Goal: Information Seeking & Learning: Learn about a topic

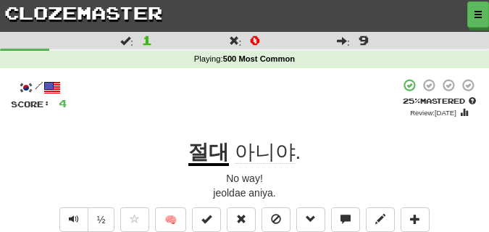
scroll to position [36, 0]
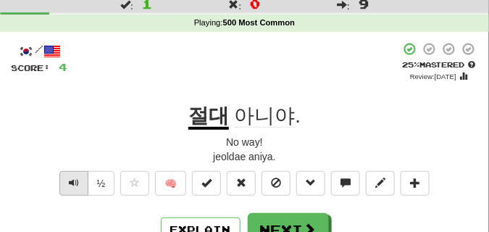
click at [72, 186] on span "Text-to-speech controls" at bounding box center [74, 183] width 10 height 10
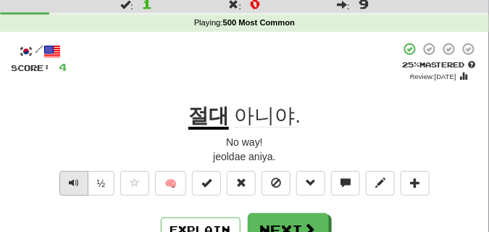
click at [72, 186] on span "Text-to-speech controls" at bounding box center [74, 183] width 10 height 10
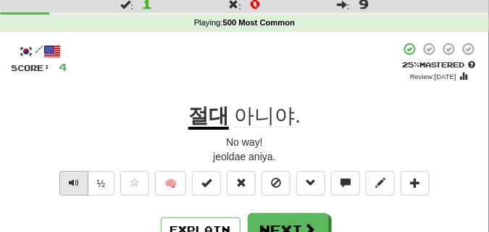
click at [72, 186] on span "Text-to-speech controls" at bounding box center [74, 183] width 10 height 10
click at [73, 188] on button "Text-to-speech controls" at bounding box center [73, 183] width 29 height 25
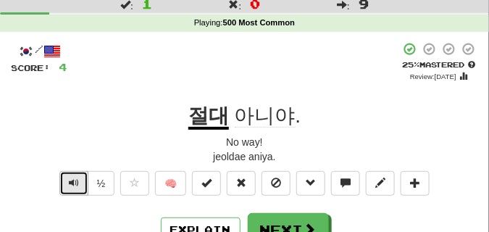
click at [73, 188] on button "Text-to-speech controls" at bounding box center [73, 183] width 29 height 25
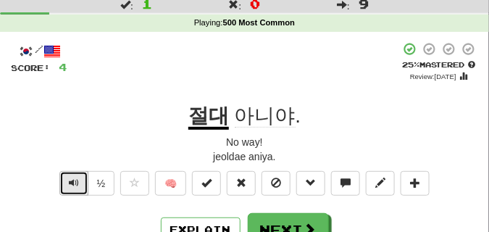
click at [73, 188] on button "Text-to-speech controls" at bounding box center [73, 183] width 29 height 25
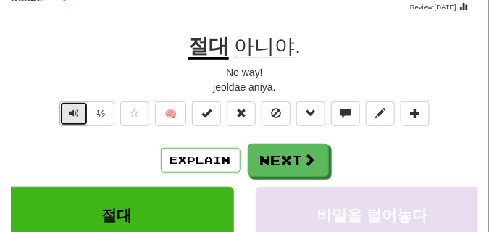
scroll to position [109, 0]
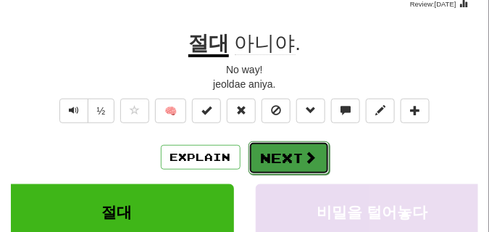
click at [314, 145] on button "Next" at bounding box center [289, 157] width 81 height 33
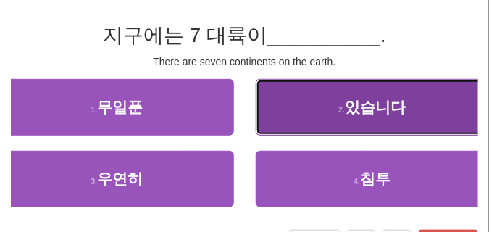
click at [334, 114] on button "2 . 있습니다" at bounding box center [373, 107] width 234 height 57
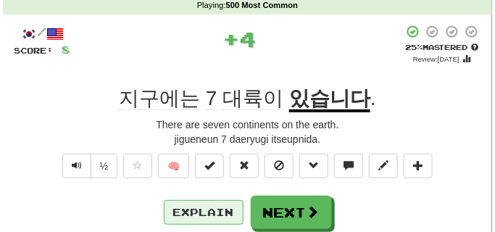
scroll to position [36, 0]
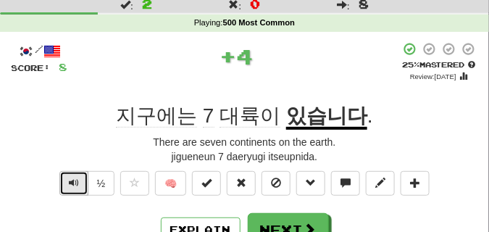
click at [72, 182] on span "Text-to-speech controls" at bounding box center [74, 183] width 10 height 10
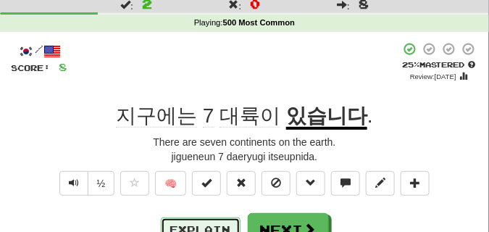
click at [180, 229] on button "Explain" at bounding box center [201, 229] width 80 height 25
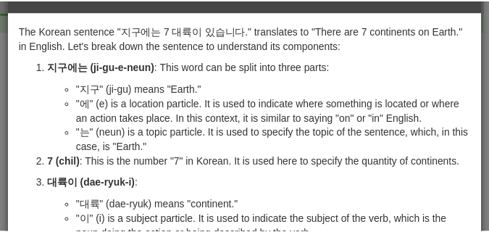
scroll to position [0, 0]
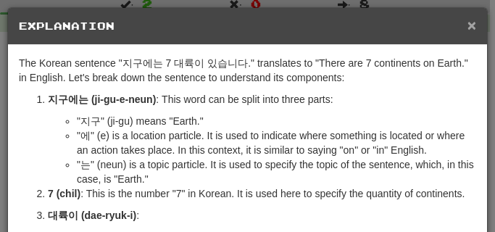
click at [467, 21] on span "×" at bounding box center [471, 25] width 9 height 17
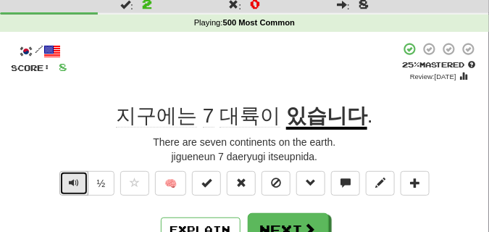
click at [87, 178] on button "Text-to-speech controls" at bounding box center [73, 183] width 29 height 25
click at [73, 180] on span "Text-to-speech controls" at bounding box center [74, 183] width 10 height 10
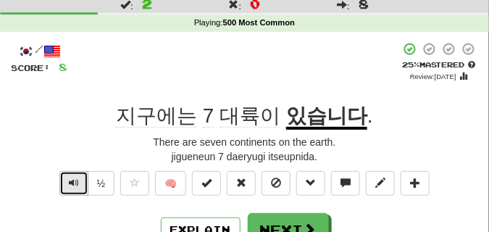
click at [73, 180] on span "Text-to-speech controls" at bounding box center [74, 183] width 10 height 10
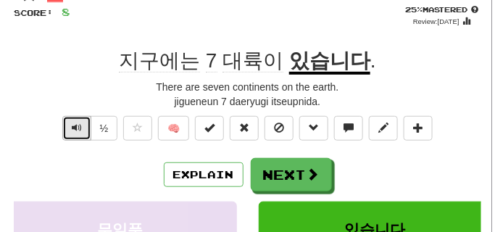
scroll to position [109, 0]
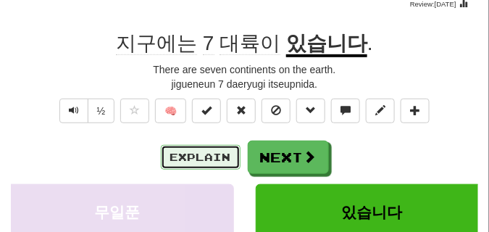
click at [204, 150] on button "Explain" at bounding box center [201, 157] width 80 height 25
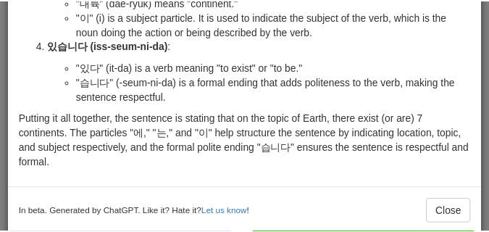
scroll to position [244, 0]
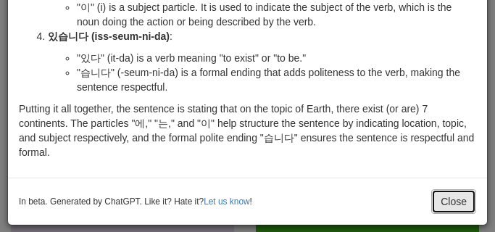
click at [436, 197] on button "Close" at bounding box center [453, 201] width 45 height 25
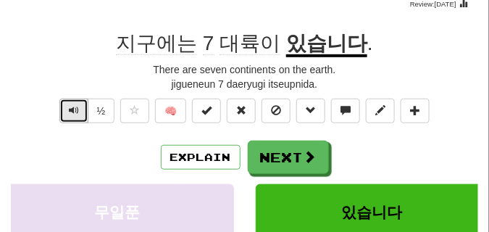
click at [80, 106] on button "Text-to-speech controls" at bounding box center [73, 111] width 29 height 25
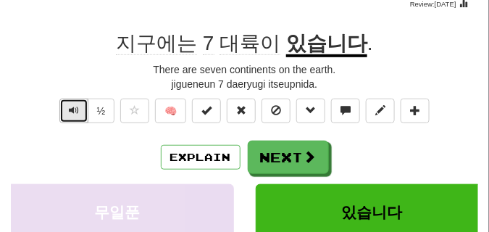
click at [80, 106] on button "Text-to-speech controls" at bounding box center [73, 111] width 29 height 25
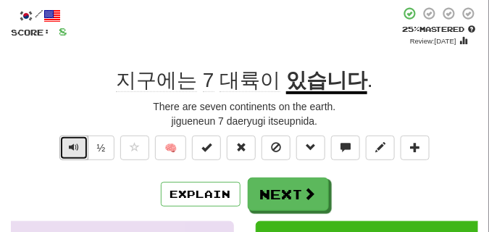
scroll to position [109, 0]
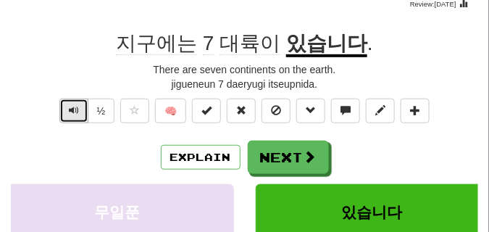
click at [72, 105] on span "Text-to-speech controls" at bounding box center [74, 110] width 10 height 10
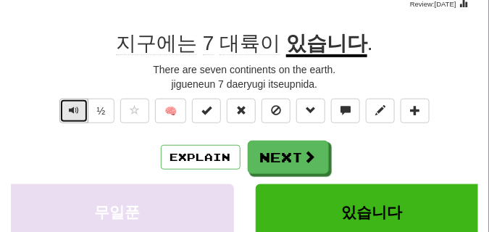
click at [72, 105] on span "Text-to-speech controls" at bounding box center [74, 110] width 10 height 10
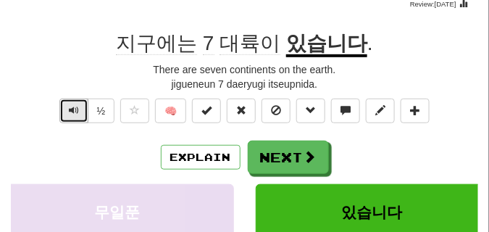
click at [72, 105] on span "Text-to-speech controls" at bounding box center [74, 110] width 10 height 10
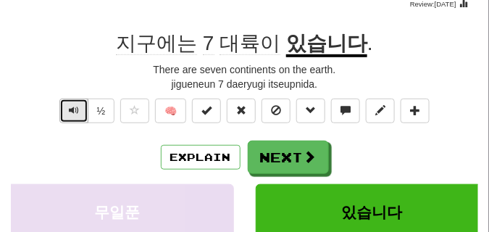
click at [72, 105] on span "Text-to-speech controls" at bounding box center [74, 110] width 10 height 10
click at [71, 105] on span "Text-to-speech controls" at bounding box center [74, 110] width 10 height 10
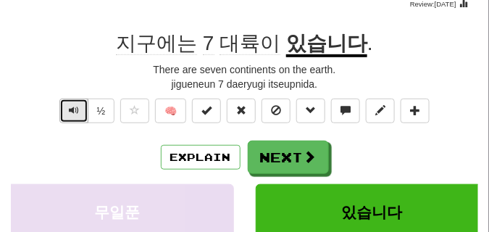
click at [71, 105] on span "Text-to-speech controls" at bounding box center [74, 110] width 10 height 10
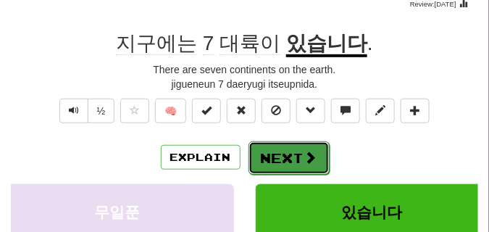
click at [286, 151] on button "Next" at bounding box center [289, 157] width 81 height 33
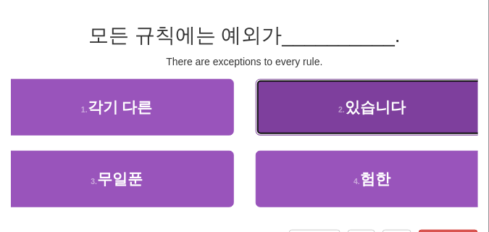
click at [291, 128] on button "2 . 있습니다" at bounding box center [373, 107] width 234 height 57
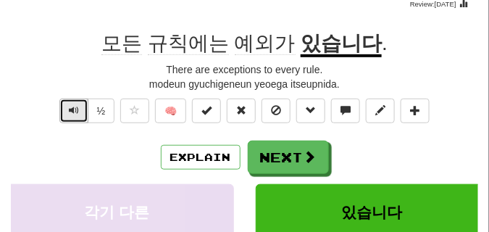
click at [80, 104] on button "Text-to-speech controls" at bounding box center [73, 111] width 29 height 25
click at [79, 104] on button "Text-to-speech controls" at bounding box center [73, 111] width 29 height 25
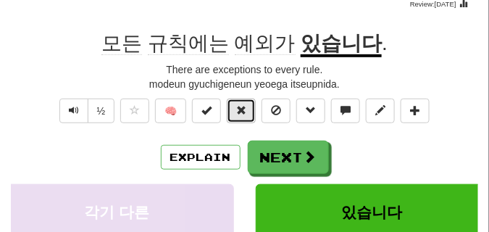
click at [252, 110] on button at bounding box center [241, 111] width 29 height 25
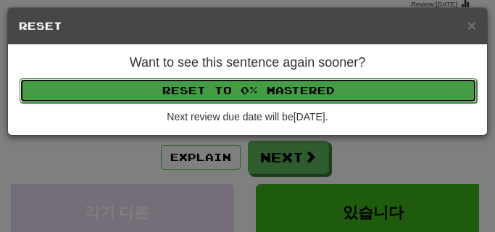
click at [252, 83] on button "Reset to 0% Mastered" at bounding box center [248, 90] width 457 height 25
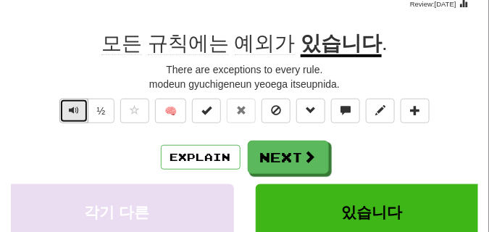
click at [85, 109] on button "Text-to-speech controls" at bounding box center [73, 111] width 29 height 25
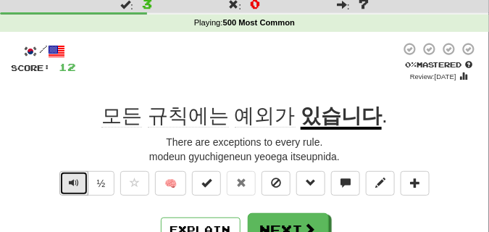
scroll to position [72, 0]
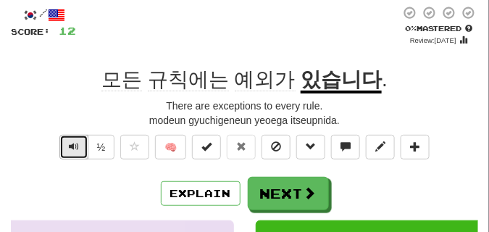
click at [70, 141] on span "Text-to-speech controls" at bounding box center [74, 146] width 10 height 10
click at [67, 139] on button "Text-to-speech controls" at bounding box center [73, 147] width 29 height 25
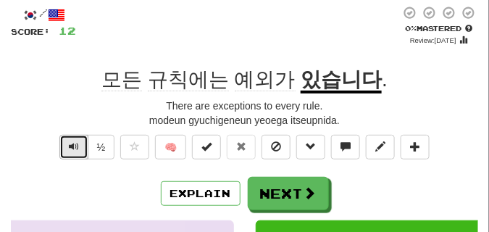
click at [67, 139] on button "Text-to-speech controls" at bounding box center [73, 147] width 29 height 25
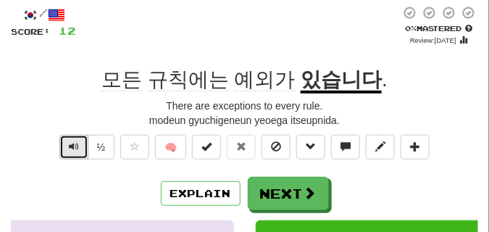
click at [67, 139] on button "Text-to-speech controls" at bounding box center [73, 147] width 29 height 25
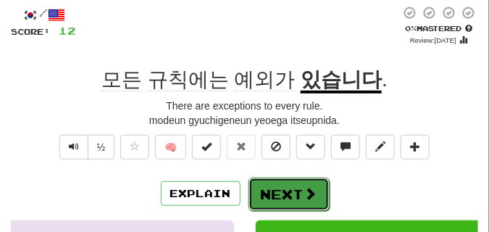
click at [267, 186] on button "Next" at bounding box center [289, 194] width 81 height 33
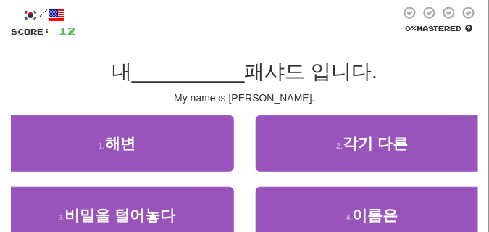
click at [320, 93] on div "My name is [PERSON_NAME]." at bounding box center [244, 98] width 467 height 14
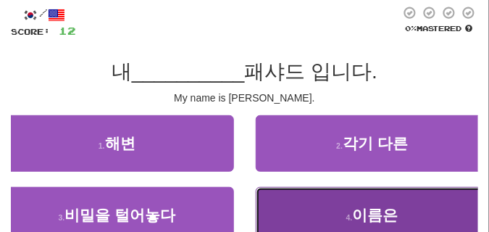
click at [323, 201] on button "4 . 이름은" at bounding box center [373, 215] width 234 height 57
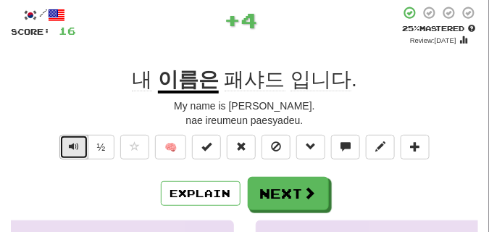
click at [69, 149] on span "Text-to-speech controls" at bounding box center [74, 146] width 10 height 10
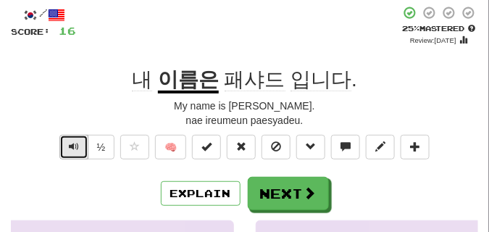
click at [69, 149] on span "Text-to-speech controls" at bounding box center [74, 146] width 10 height 10
click at [69, 148] on span "Text-to-speech controls" at bounding box center [74, 146] width 10 height 10
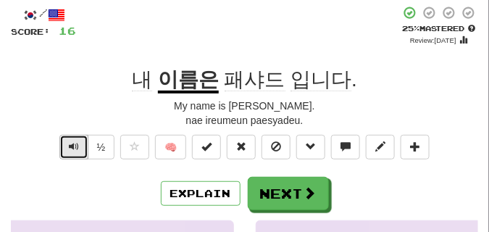
click at [69, 148] on span "Text-to-speech controls" at bounding box center [74, 146] width 10 height 10
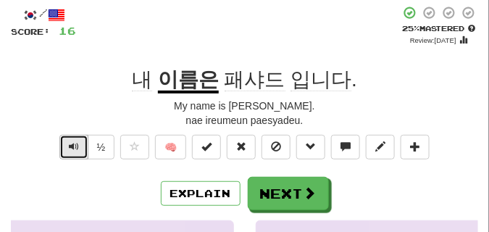
click at [69, 139] on button "Text-to-speech controls" at bounding box center [73, 147] width 29 height 25
click at [73, 149] on span "Text-to-speech controls" at bounding box center [74, 146] width 10 height 10
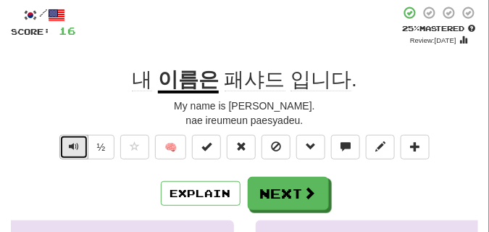
click at [73, 149] on span "Text-to-speech controls" at bounding box center [74, 146] width 10 height 10
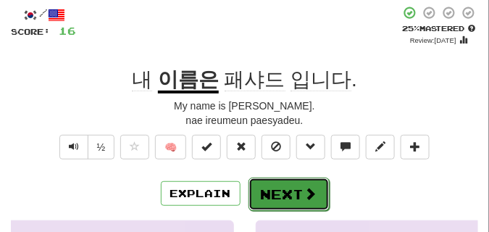
click at [281, 195] on button "Next" at bounding box center [289, 194] width 81 height 33
